Goal: Book appointment/travel/reservation

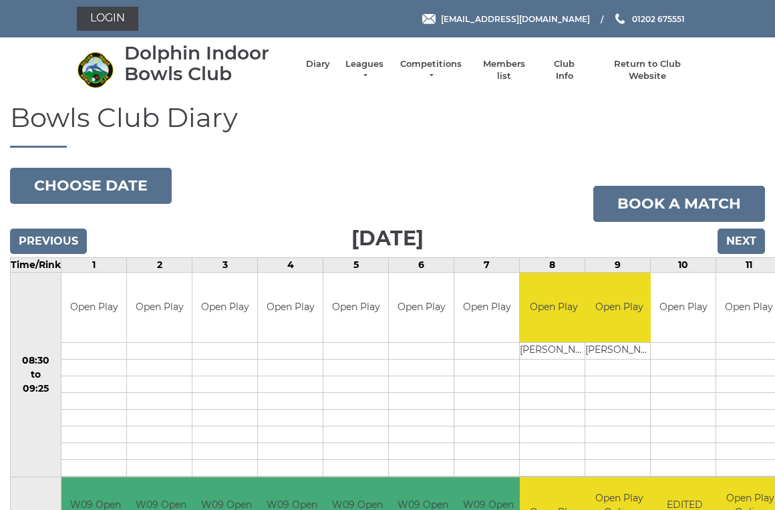
scroll to position [3, 0]
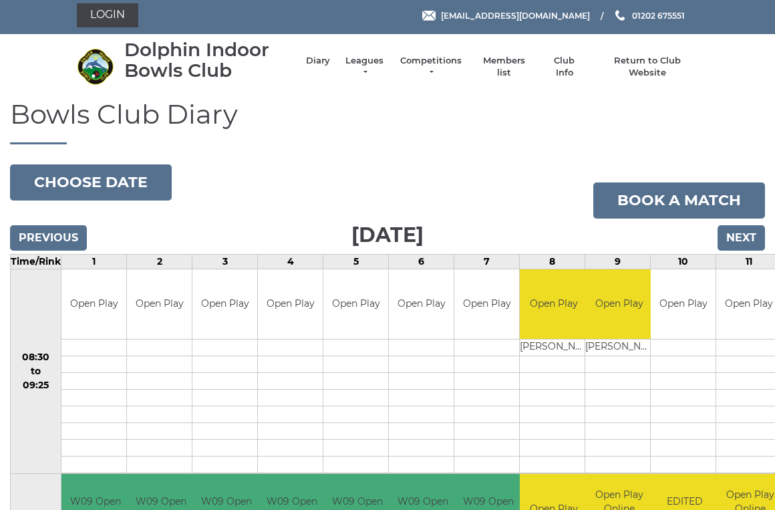
click at [116, 172] on button "Choose date" at bounding box center [91, 182] width 162 height 36
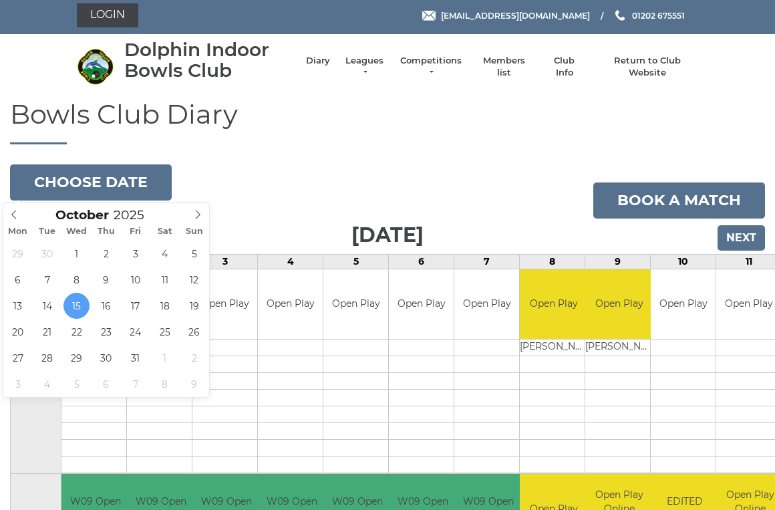
type input "2025-10-30"
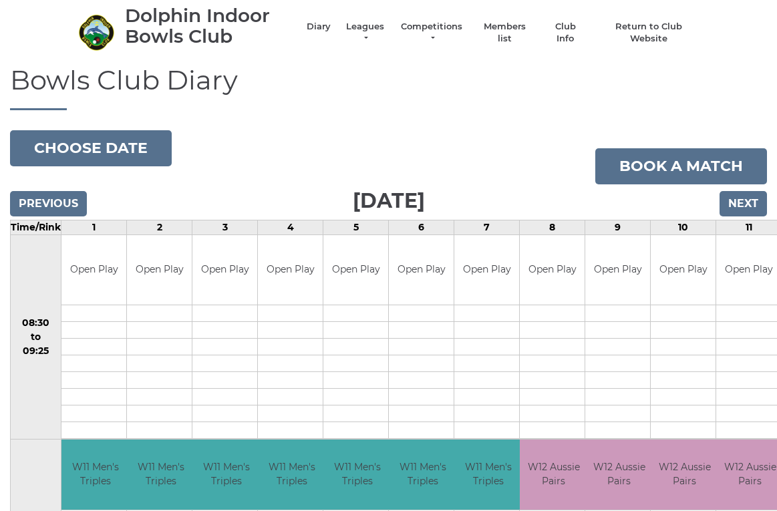
scroll to position [27, 0]
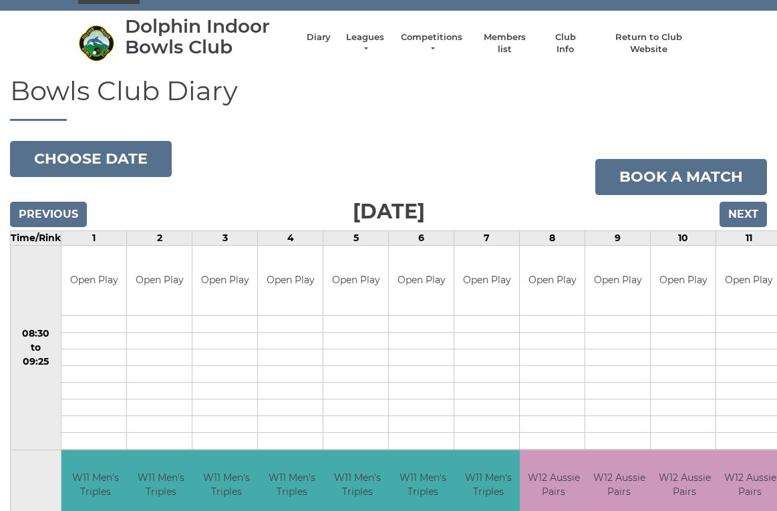
click at [682, 177] on link "Book a match" at bounding box center [681, 177] width 172 height 36
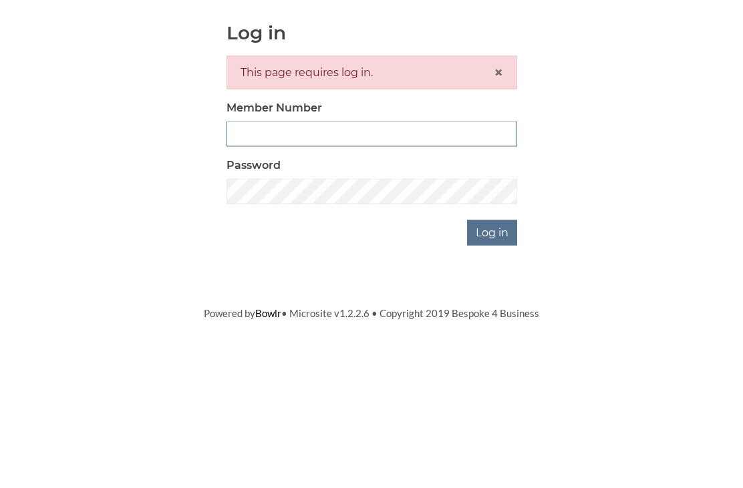
type input "2406"
click at [493, 361] on input "Log in" at bounding box center [492, 373] width 50 height 25
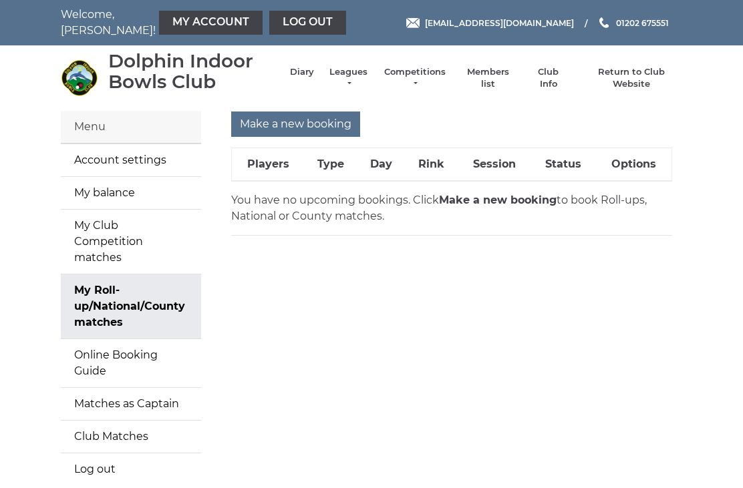
click at [142, 228] on link "My Club Competition matches" at bounding box center [131, 242] width 140 height 64
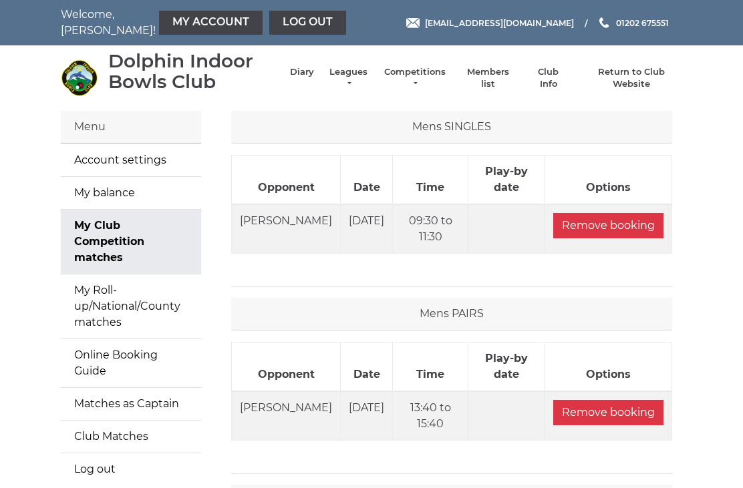
click at [135, 288] on link "My Roll-up/National/County matches" at bounding box center [131, 306] width 140 height 64
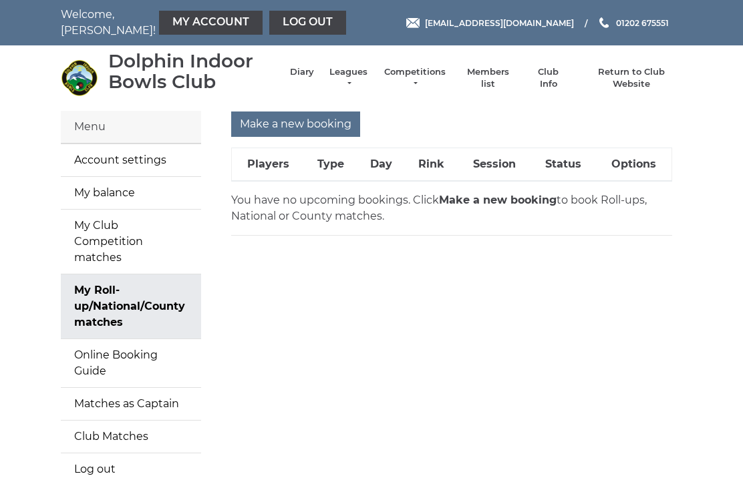
click at [313, 121] on input "Make a new booking" at bounding box center [295, 124] width 129 height 25
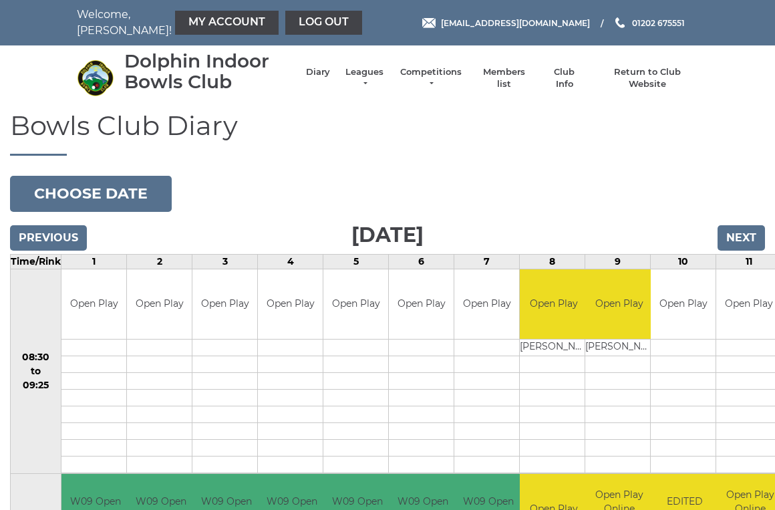
scroll to position [3, 0]
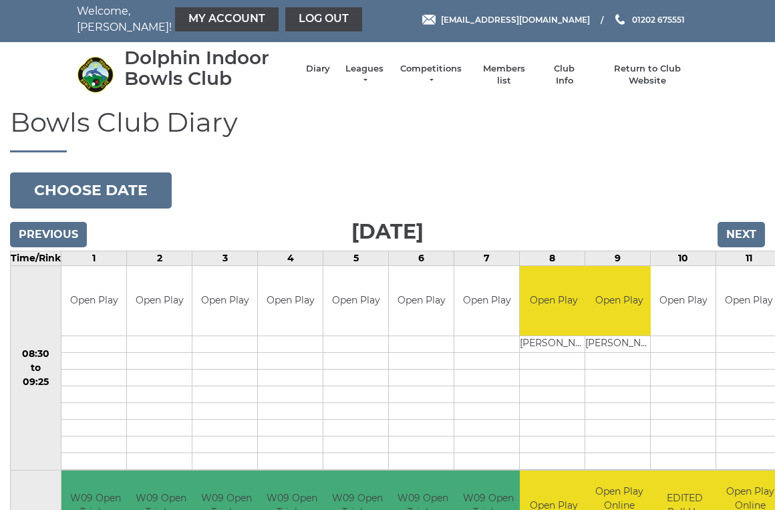
click at [136, 187] on button "Choose date" at bounding box center [91, 190] width 162 height 36
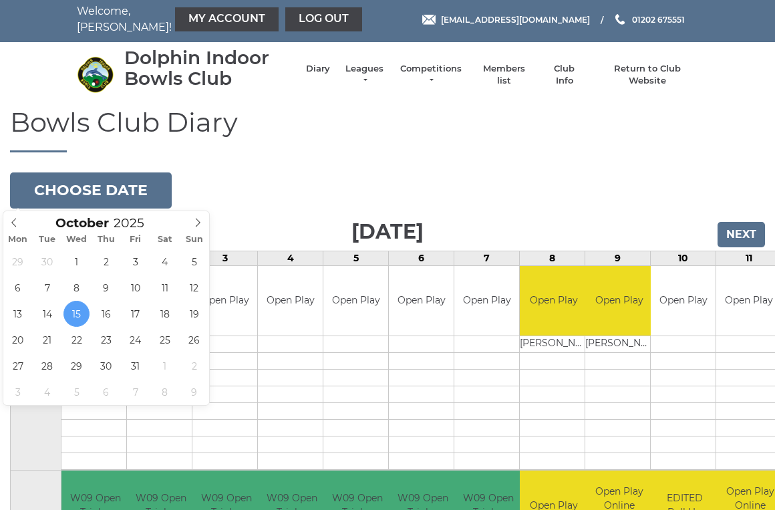
type input "2025-10-30"
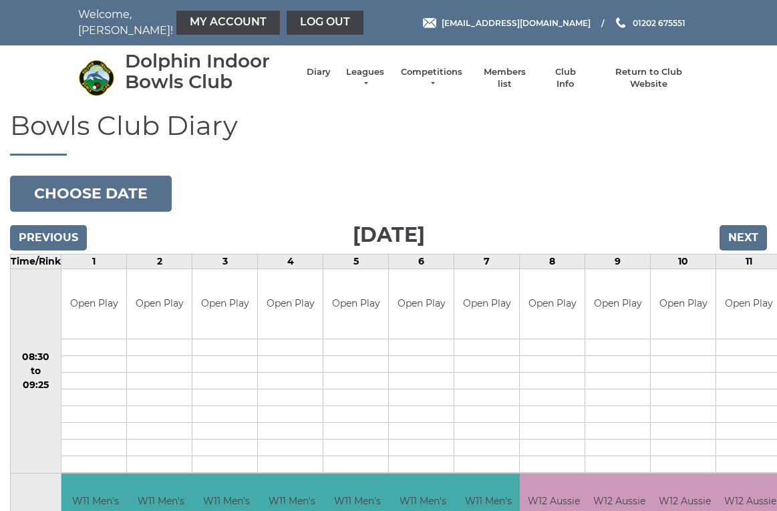
scroll to position [3, 0]
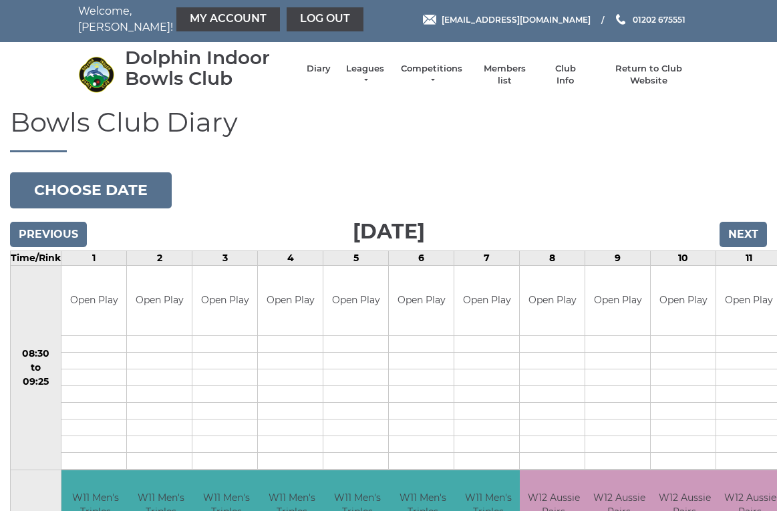
click at [560, 330] on td "Open Play" at bounding box center [552, 301] width 65 height 70
click at [463, 363] on td at bounding box center [486, 361] width 65 height 17
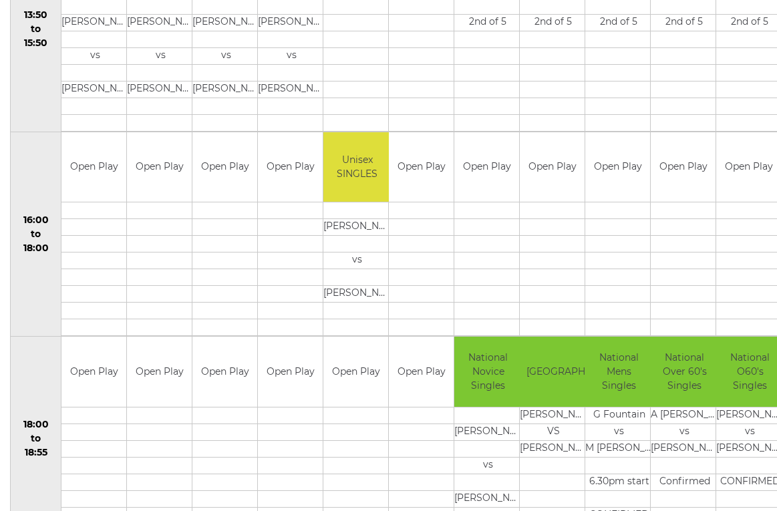
scroll to position [942, 0]
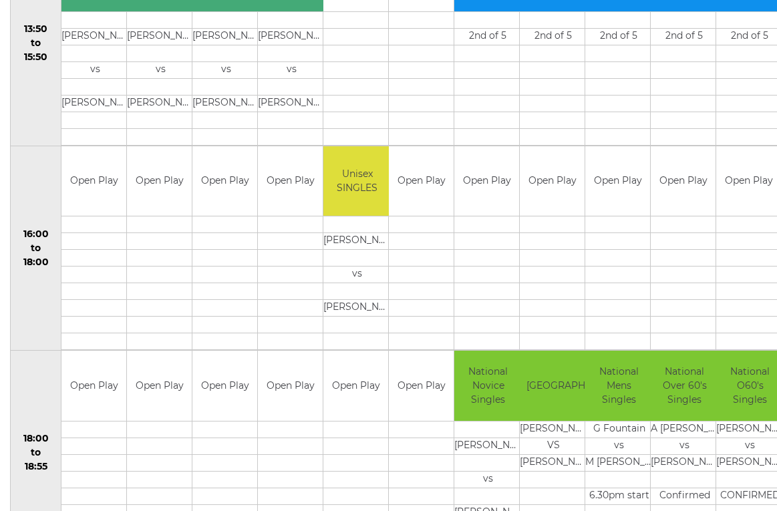
click at [418, 169] on td "Open Play" at bounding box center [421, 181] width 65 height 70
click at [420, 291] on td at bounding box center [421, 291] width 65 height 17
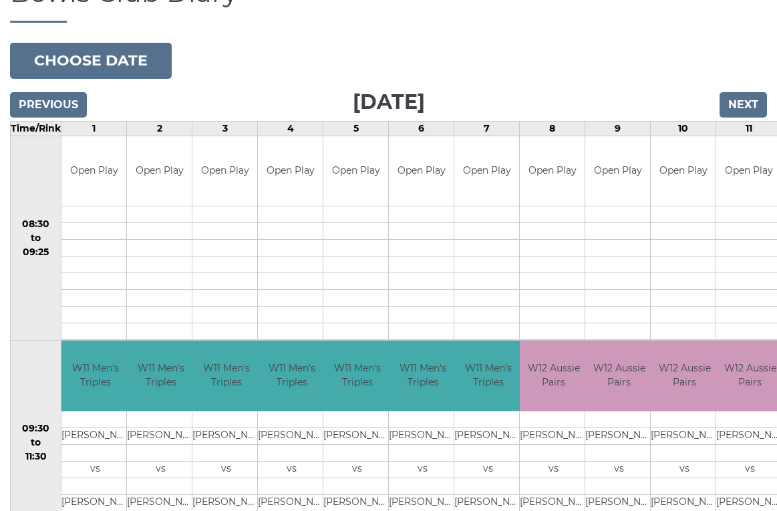
scroll to position [0, 0]
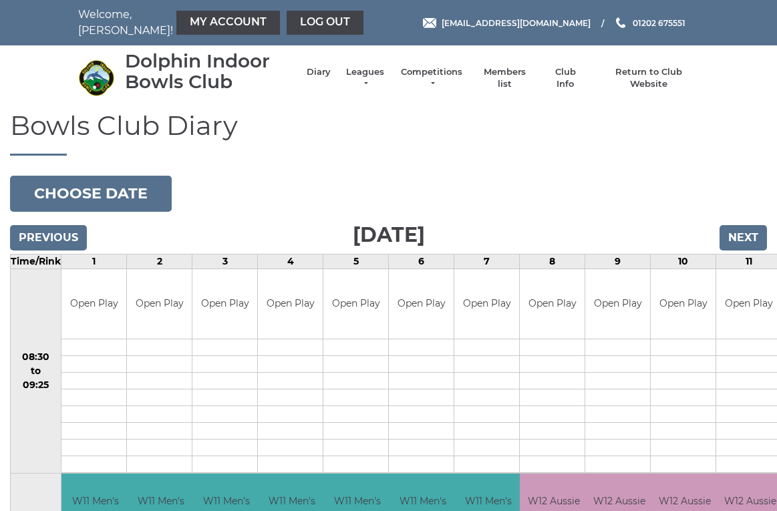
click at [39, 234] on input "Previous" at bounding box center [48, 237] width 77 height 25
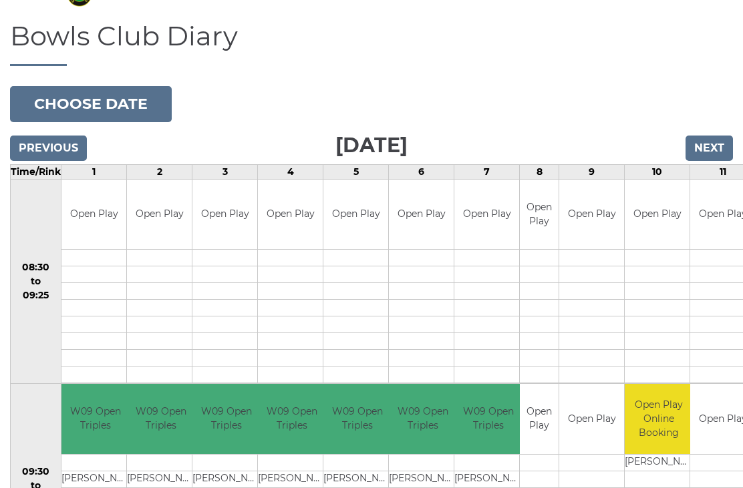
scroll to position [89, 0]
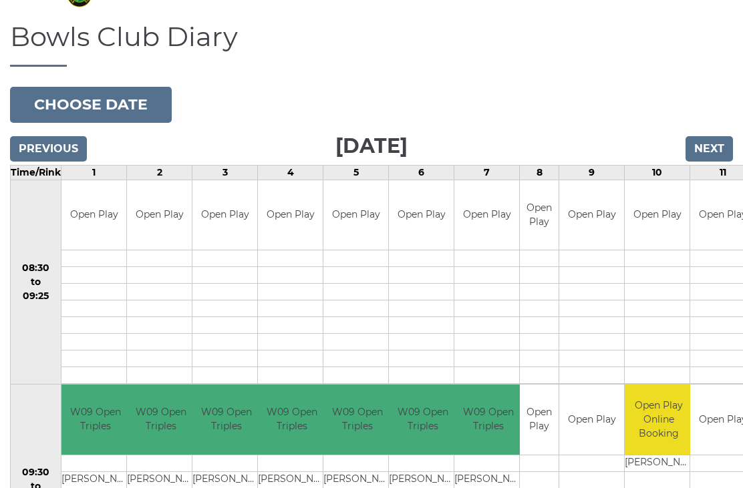
click at [714, 144] on input "Next" at bounding box center [708, 148] width 47 height 25
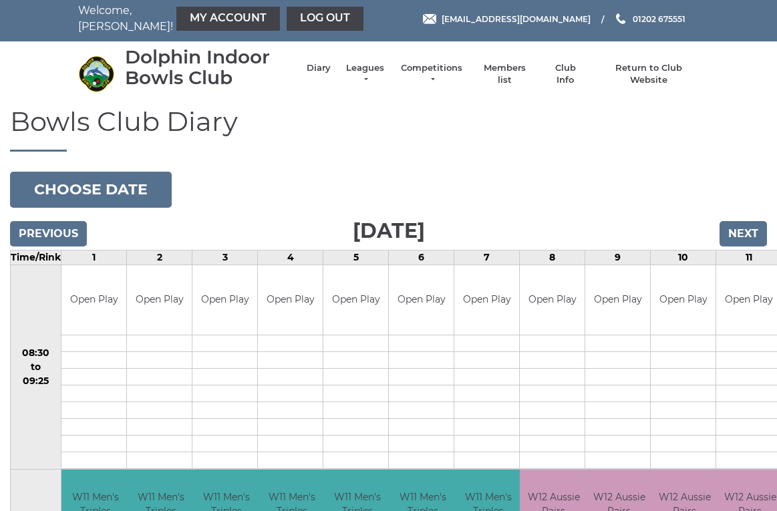
scroll to position [3, 0]
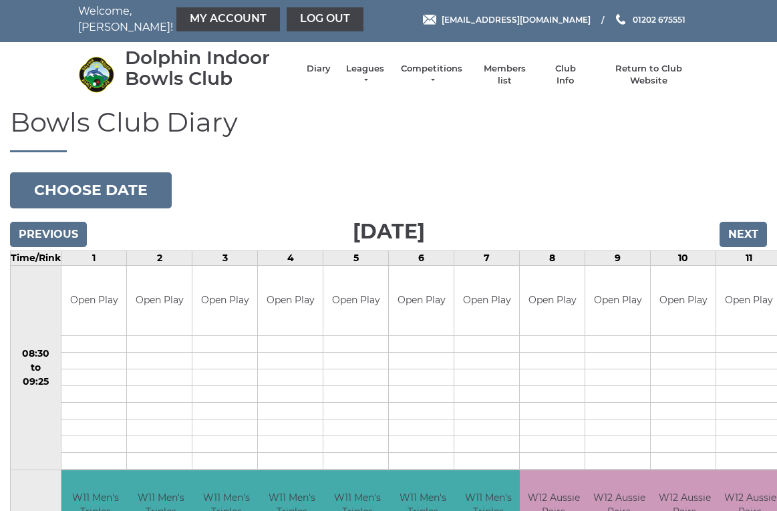
click at [573, 363] on td at bounding box center [552, 361] width 65 height 17
click at [550, 366] on td at bounding box center [552, 361] width 65 height 17
click at [556, 370] on td at bounding box center [552, 377] width 65 height 17
click at [552, 371] on td at bounding box center [552, 377] width 65 height 17
click at [560, 359] on td at bounding box center [552, 361] width 65 height 17
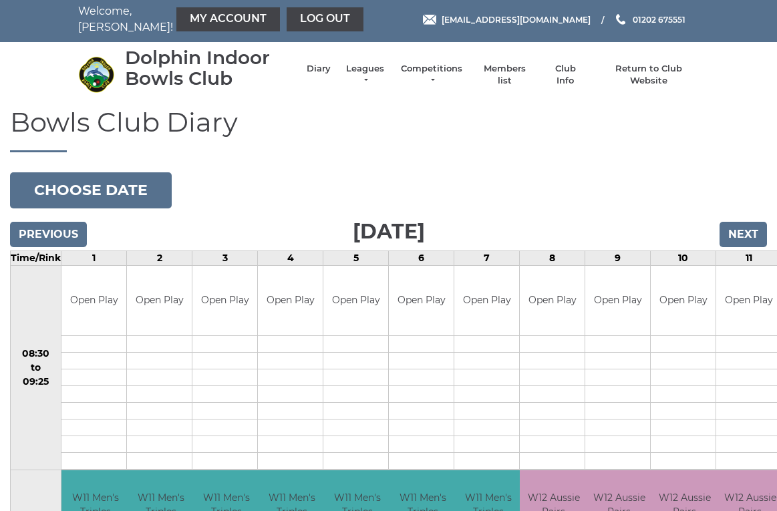
click at [623, 363] on td at bounding box center [617, 361] width 65 height 17
click at [698, 363] on td at bounding box center [682, 361] width 65 height 17
click at [766, 343] on td at bounding box center [748, 344] width 65 height 17
click at [642, 357] on td at bounding box center [617, 361] width 65 height 17
click at [459, 347] on td at bounding box center [486, 344] width 65 height 17
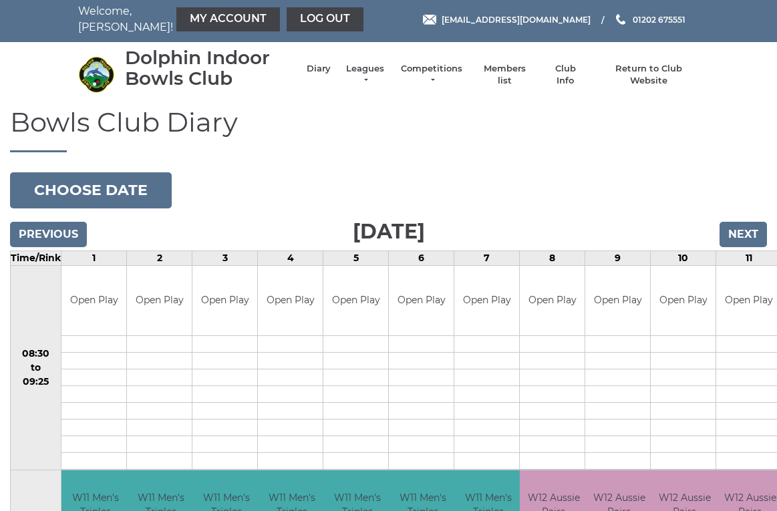
click at [402, 345] on td at bounding box center [421, 344] width 65 height 17
click at [345, 343] on td at bounding box center [355, 344] width 65 height 17
